Goal: Task Accomplishment & Management: Complete application form

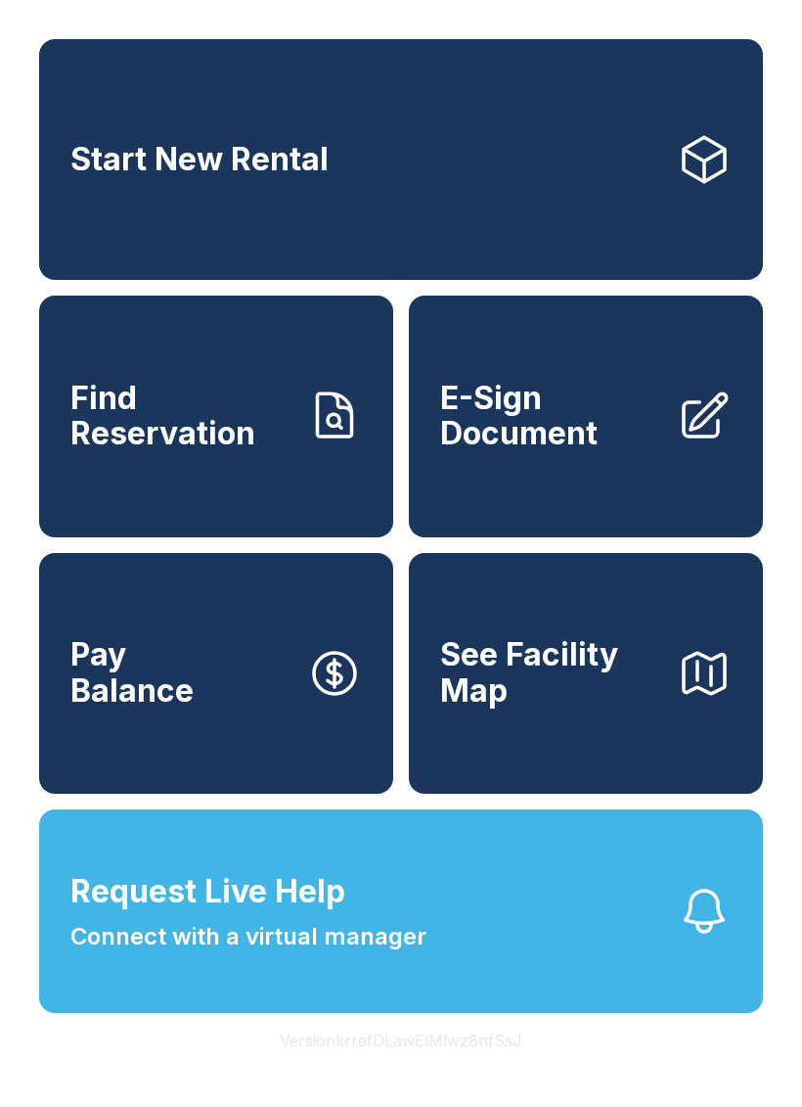
click at [542, 444] on span "E-Sign Document" at bounding box center [550, 416] width 221 height 71
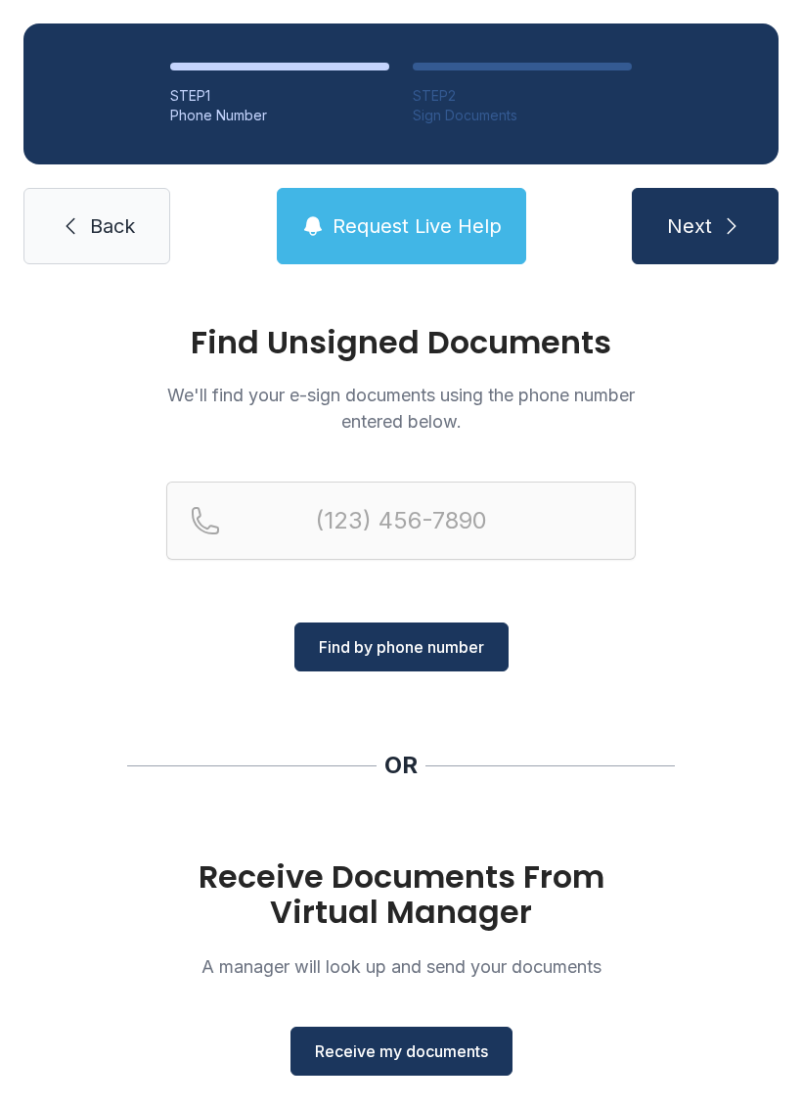
click at [441, 1057] on span "Receive my documents" at bounding box center [401, 1050] width 173 height 23
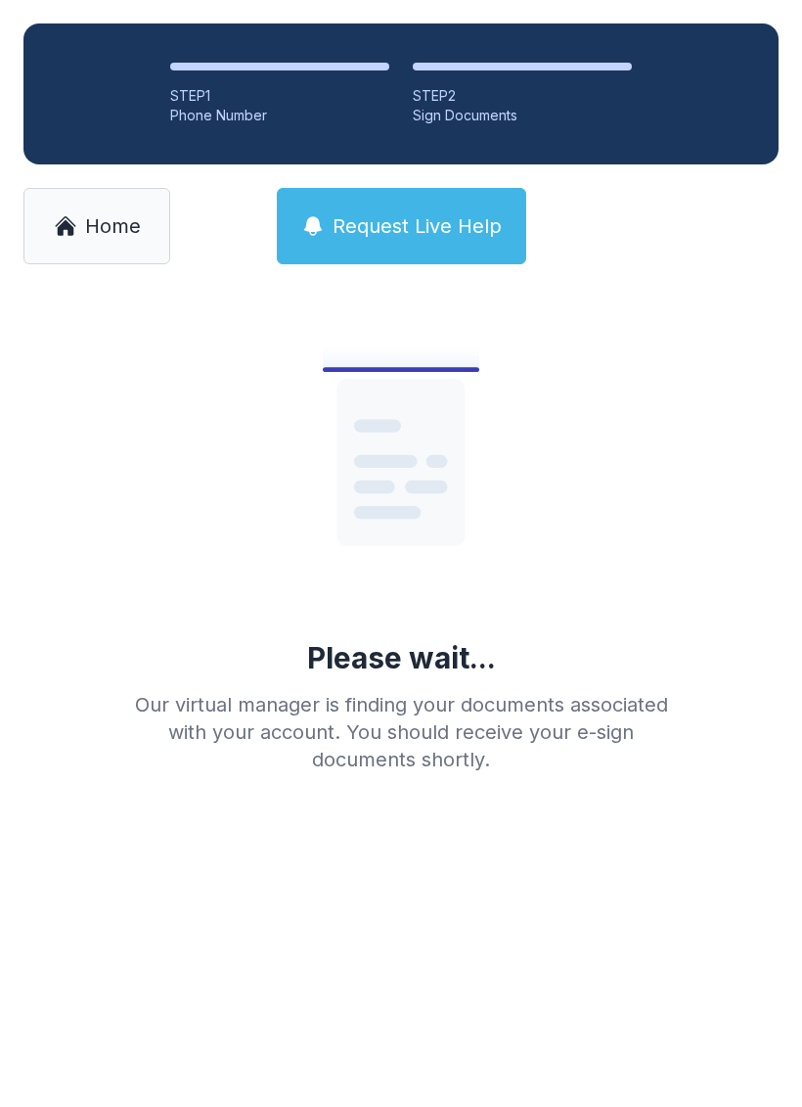
click at [104, 238] on span "Home" at bounding box center [113, 225] width 56 height 27
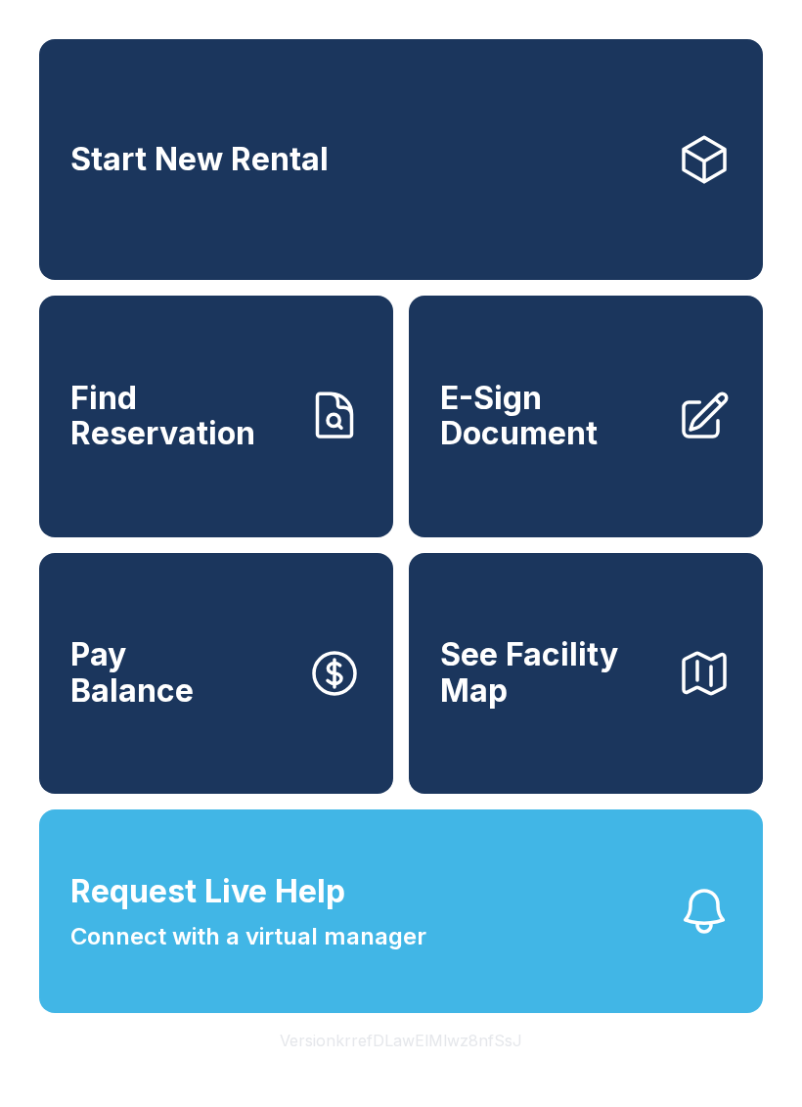
click at [568, 437] on span "E-Sign Document" at bounding box center [550, 416] width 221 height 71
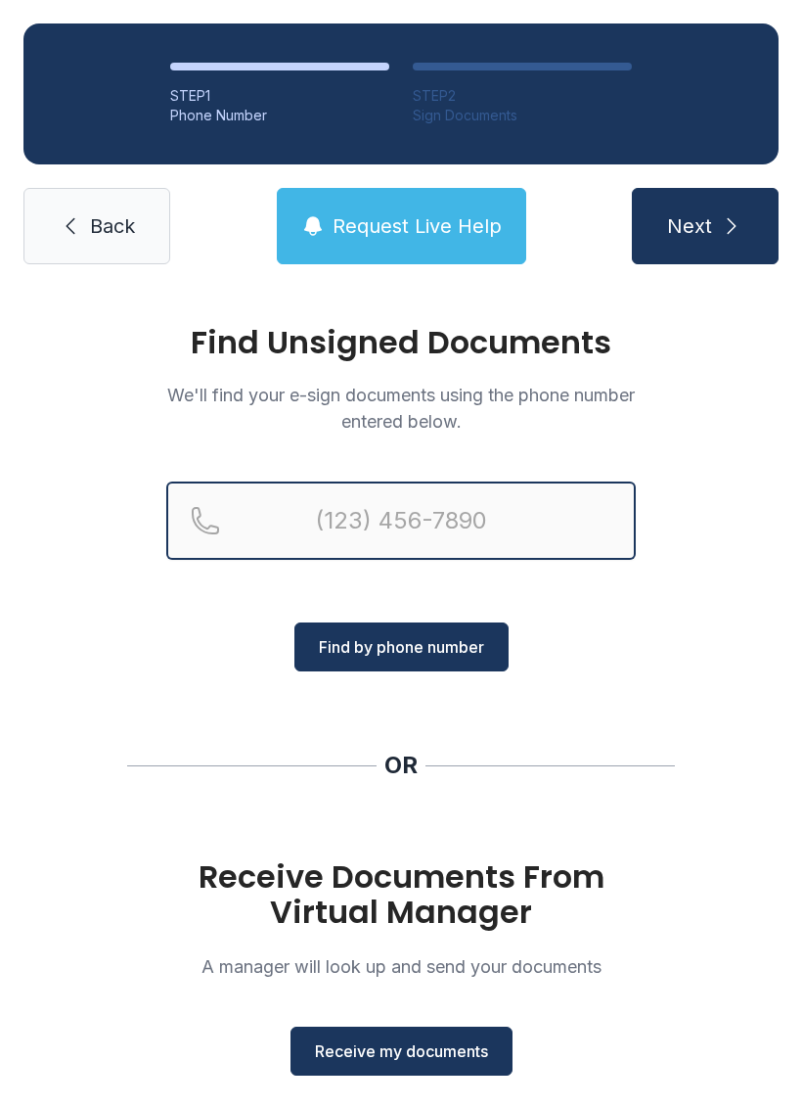
click at [346, 520] on input "Reservation phone number" at bounding box center [401, 520] width 470 height 78
type input "[PHONE_NUMBER]"
click at [705, 226] on button "Next" at bounding box center [705, 226] width 147 height 76
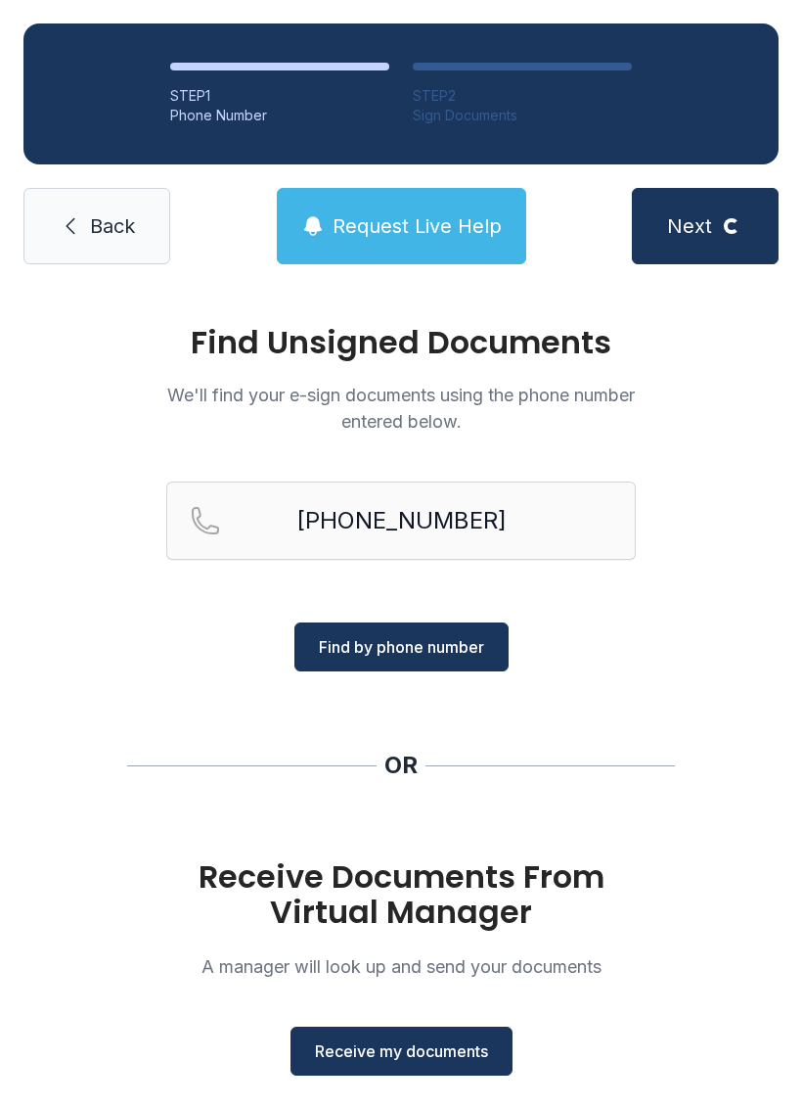
click at [448, 659] on button "Find by phone number" at bounding box center [402, 646] width 214 height 49
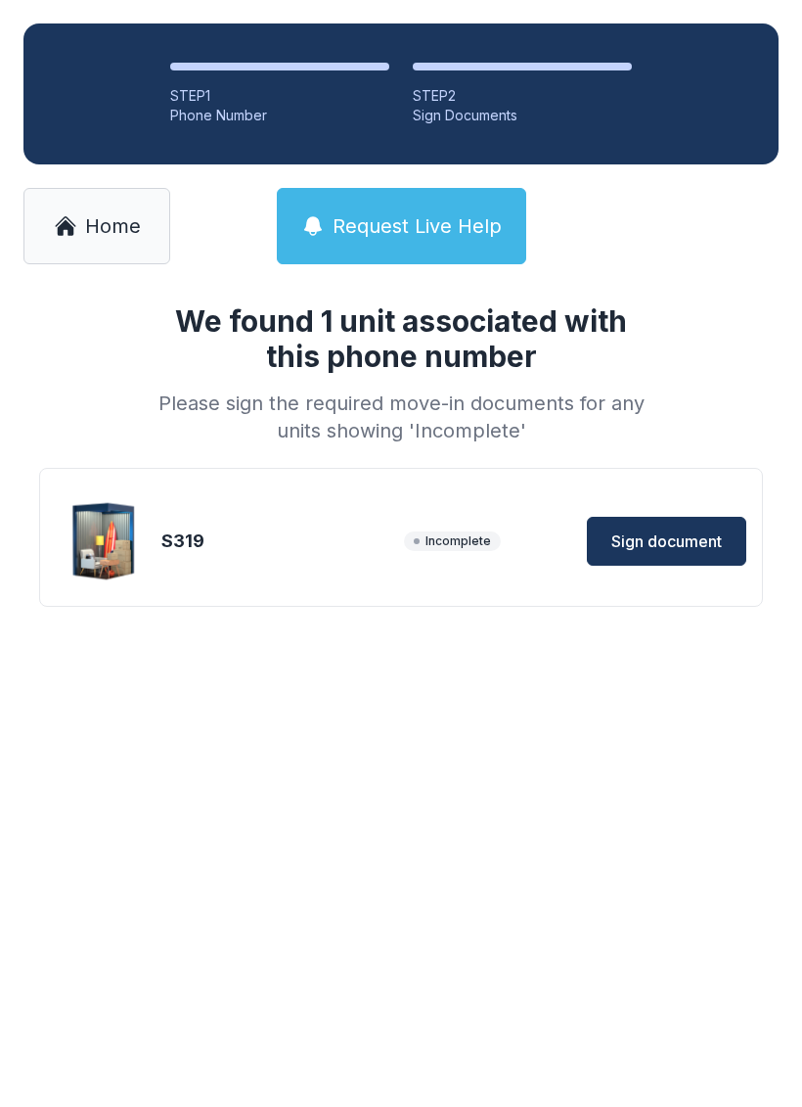
click at [716, 552] on span "Sign document" at bounding box center [667, 540] width 111 height 23
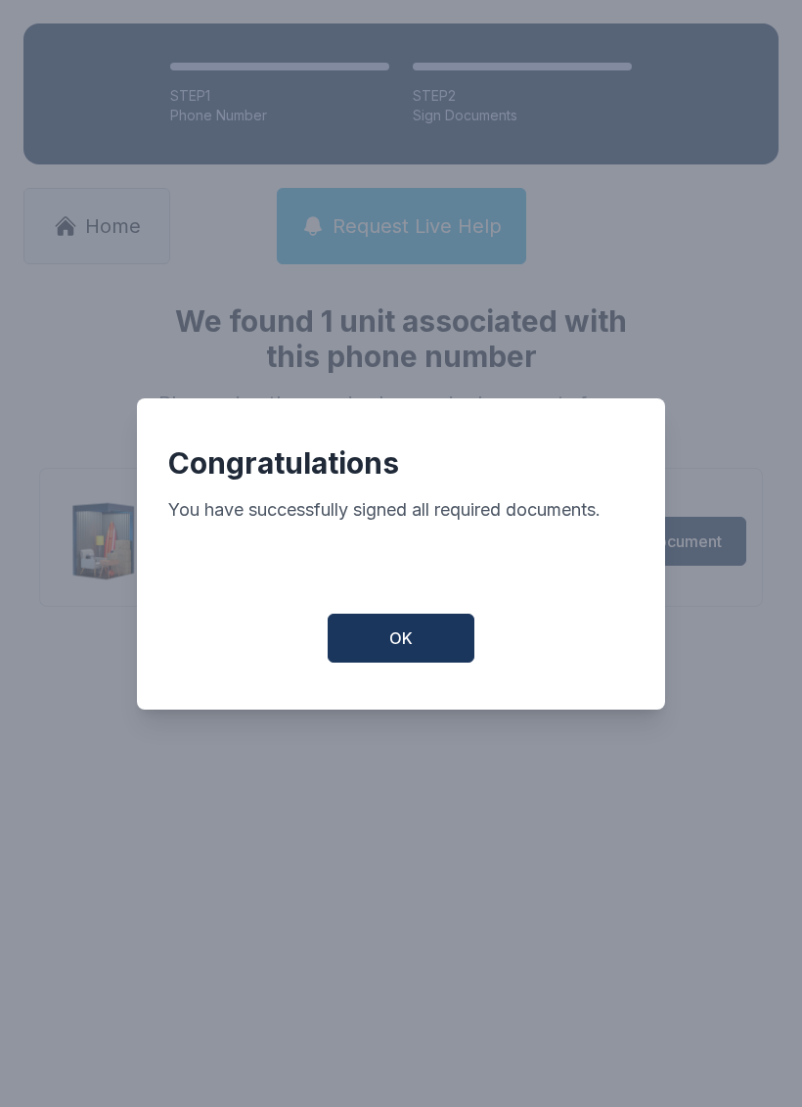
click at [644, 656] on div "Congratulations You have successfully signed all required documents. OK" at bounding box center [401, 553] width 528 height 311
